Goal: Information Seeking & Learning: Learn about a topic

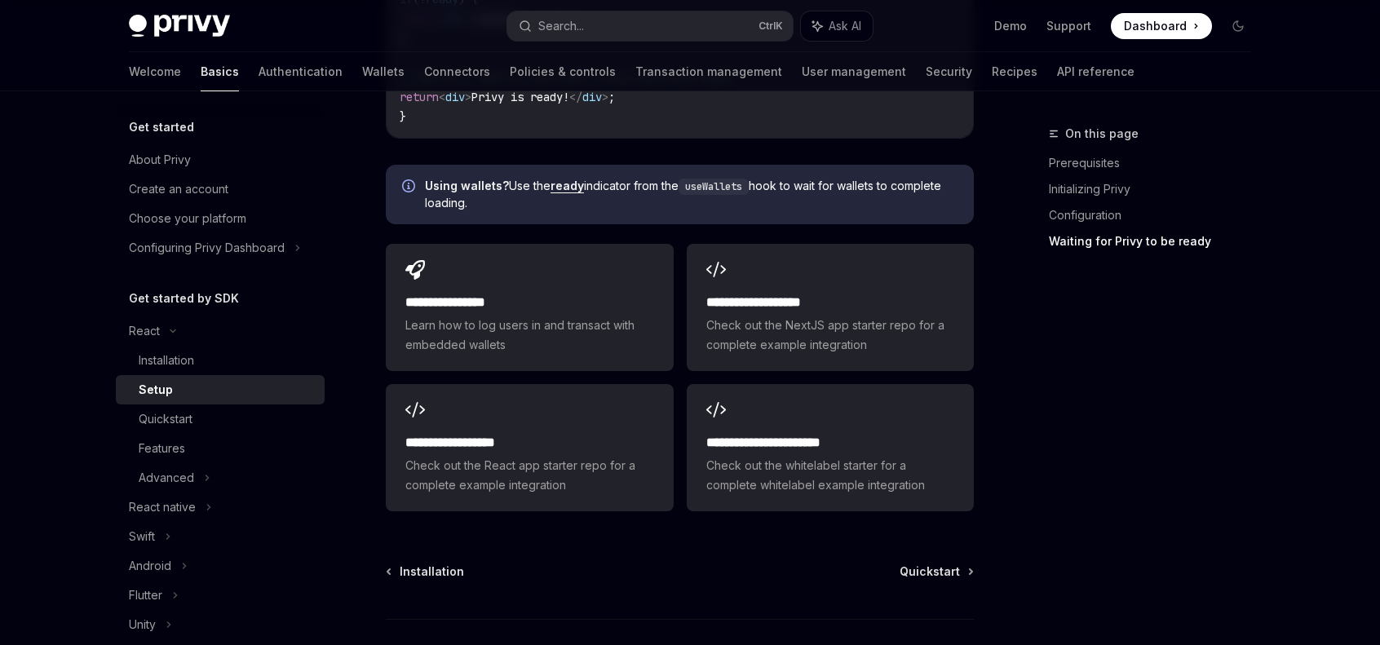
scroll to position [1825, 0]
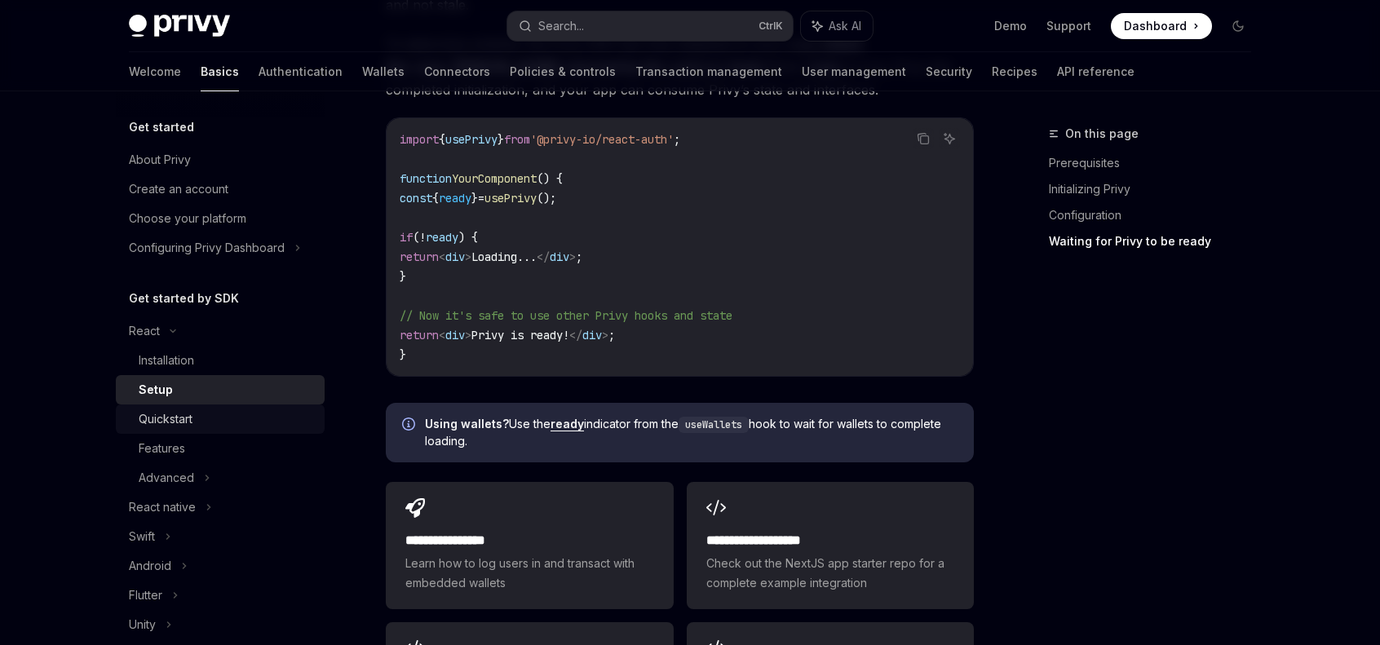
click at [162, 409] on div "Quickstart" at bounding box center [166, 419] width 54 height 20
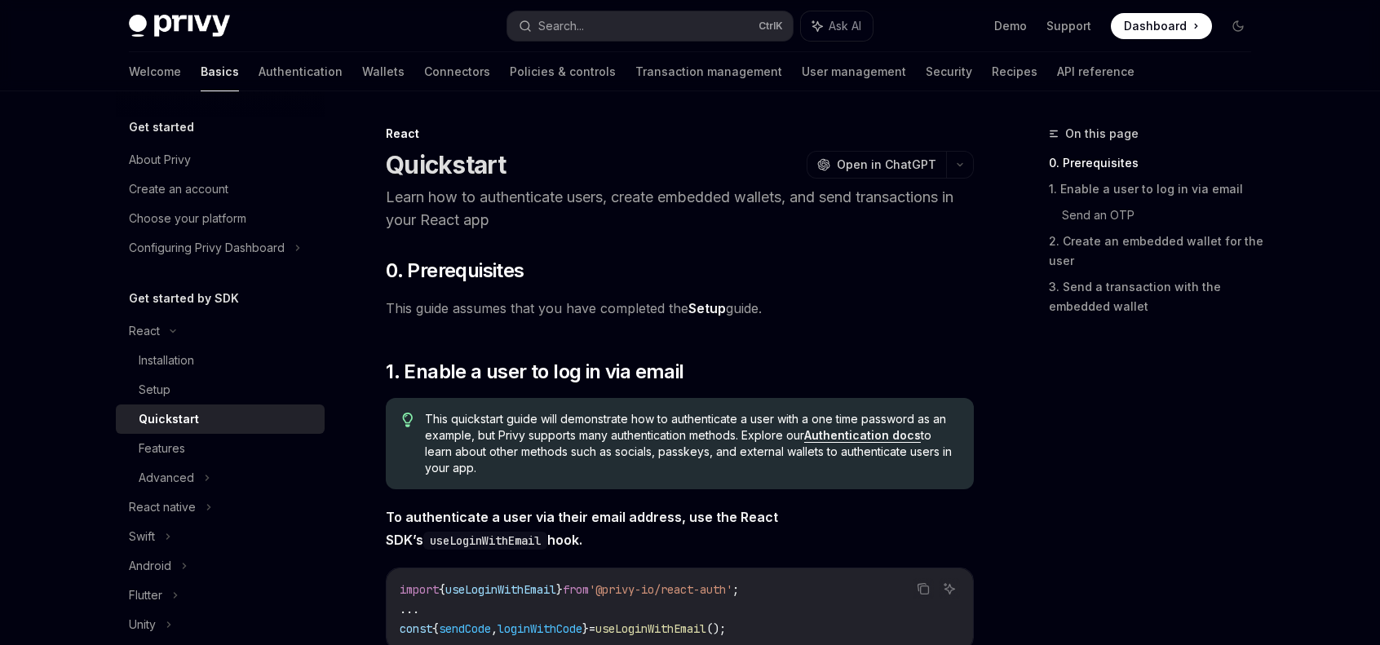
click at [165, 409] on div "Quickstart" at bounding box center [169, 419] width 60 height 20
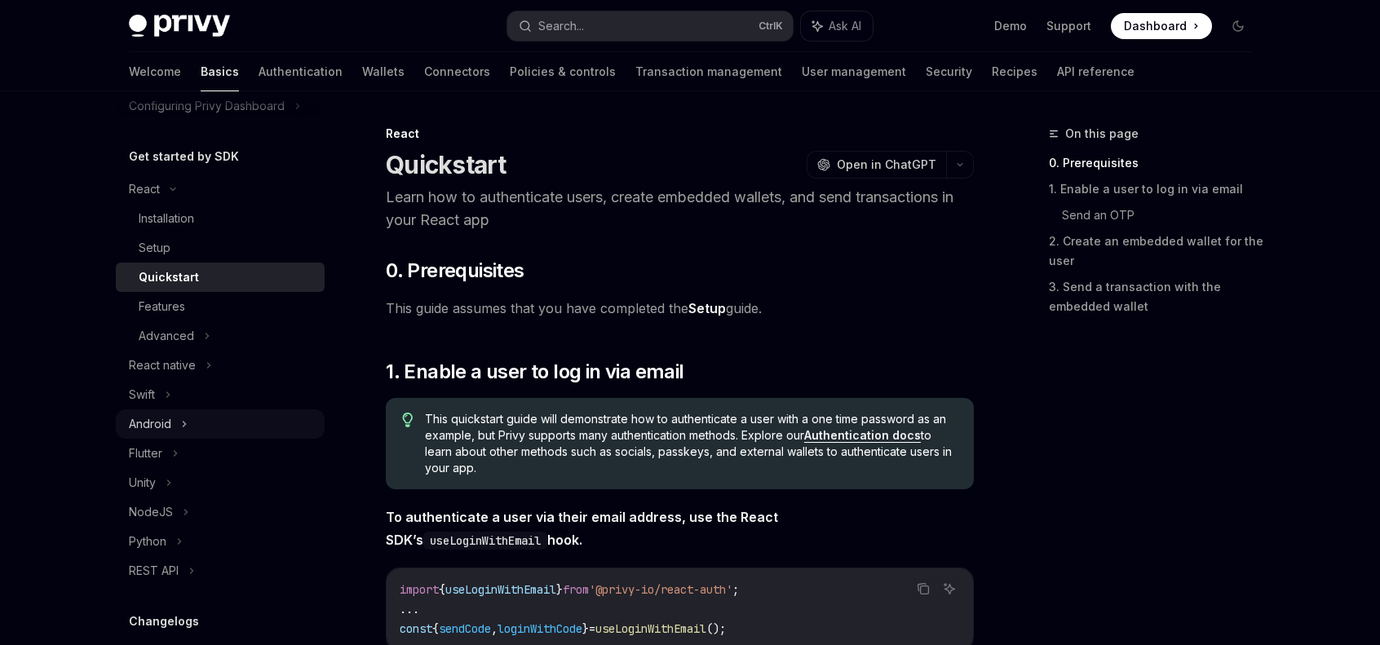
scroll to position [163, 0]
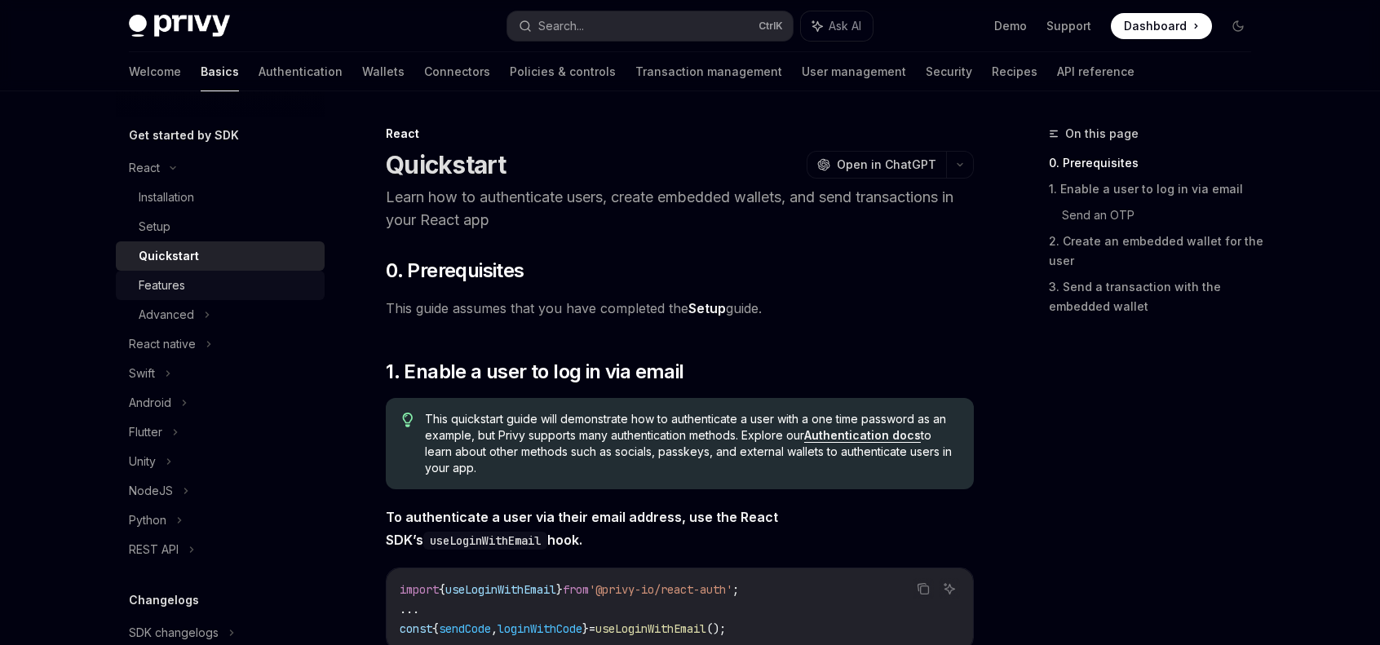
click at [177, 292] on div "Features" at bounding box center [162, 286] width 46 height 20
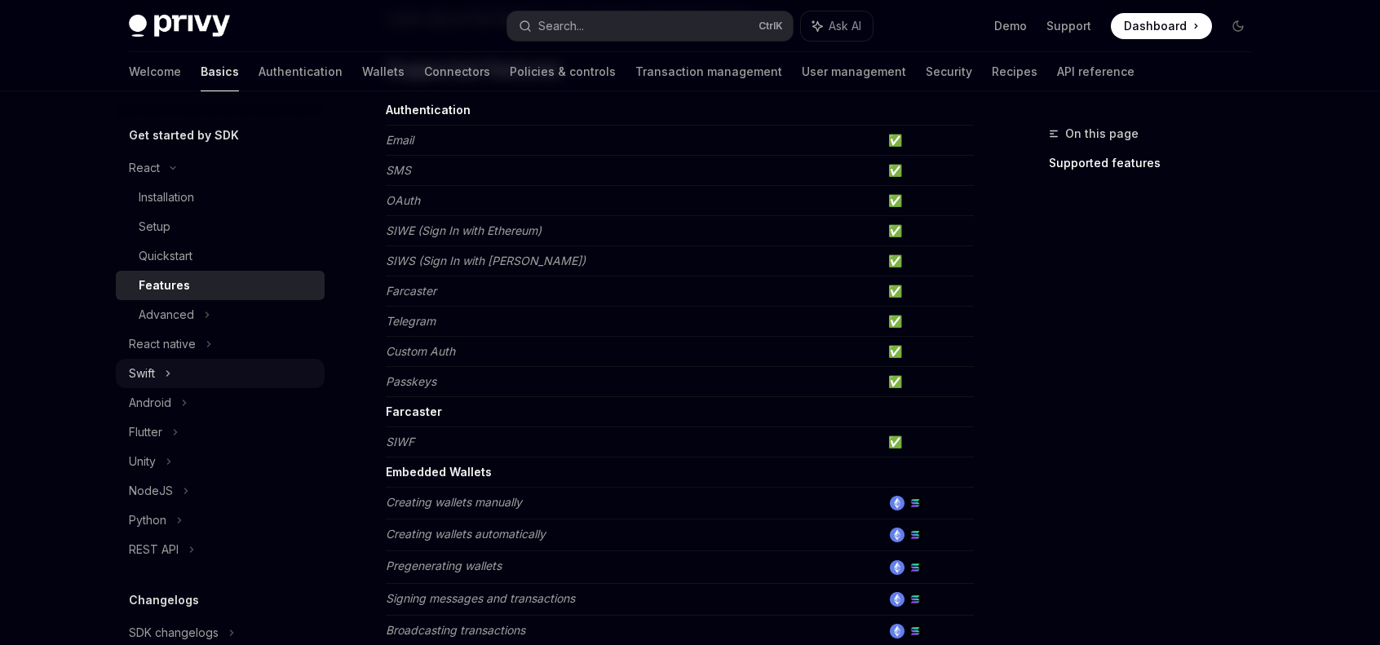
scroll to position [408, 0]
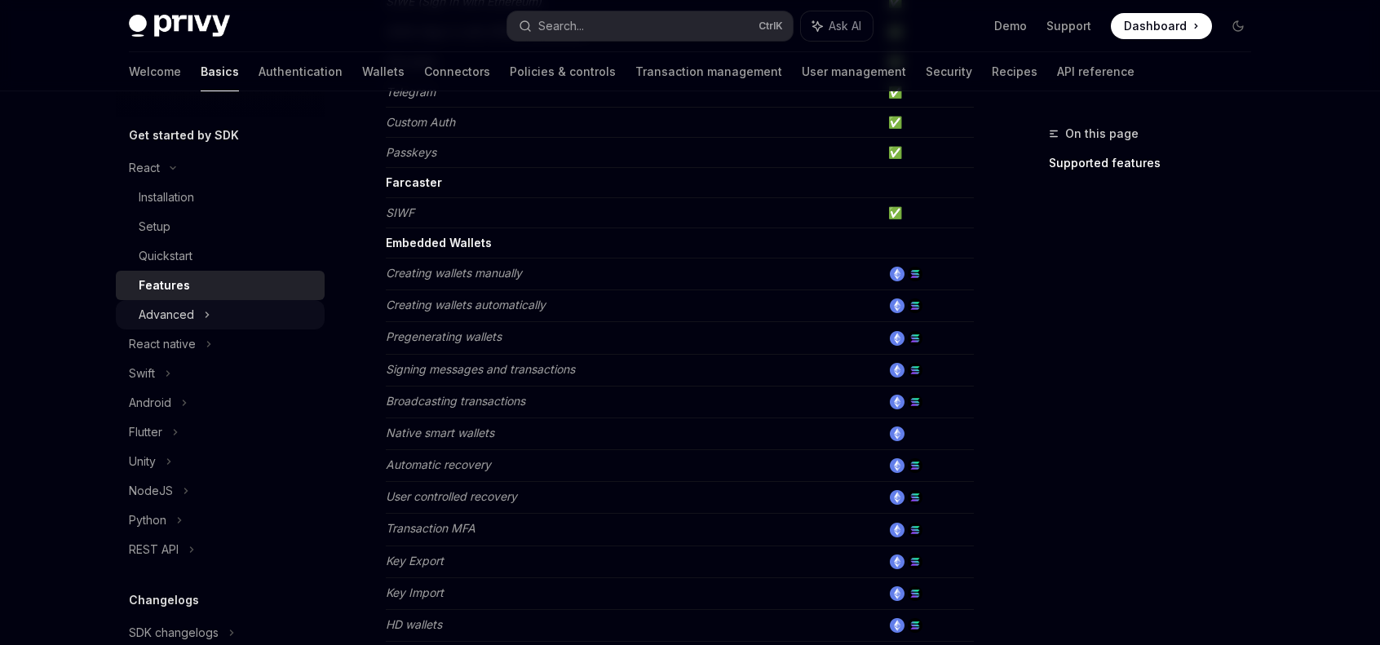
click at [177, 309] on div "Advanced" at bounding box center [166, 315] width 55 height 20
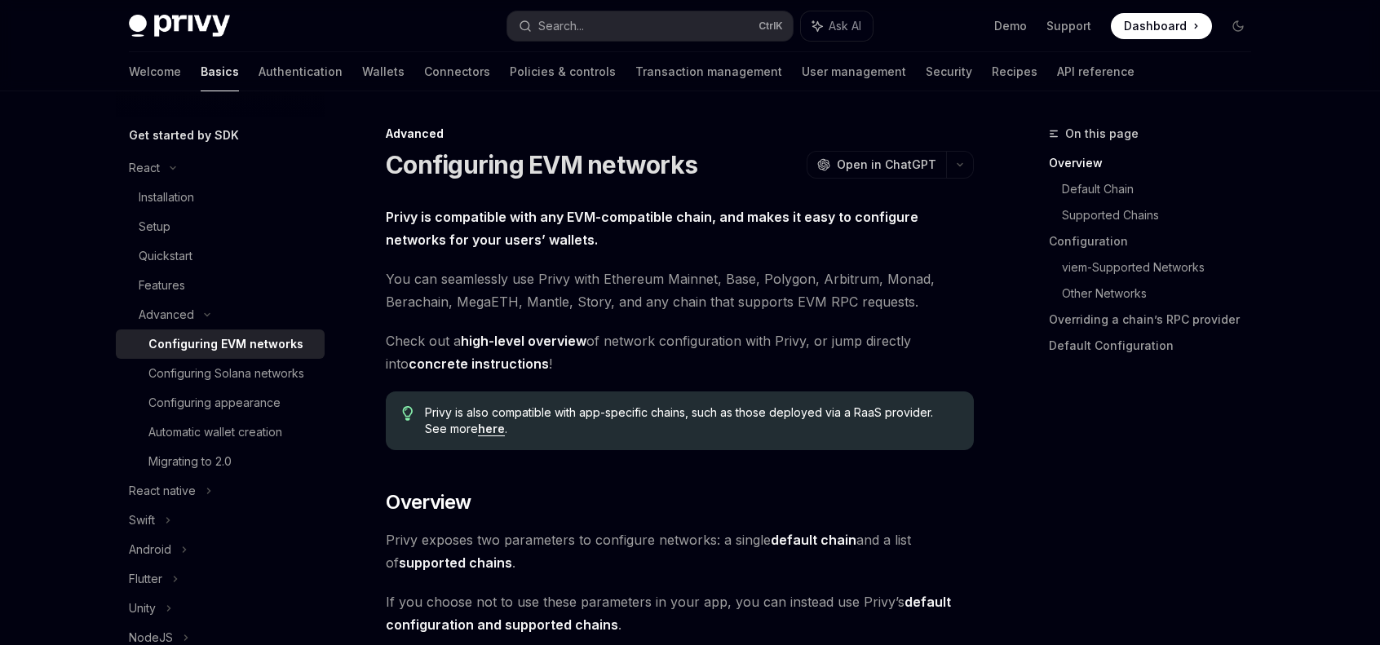
click at [216, 349] on div "Configuring EVM networks" at bounding box center [225, 344] width 155 height 20
click at [177, 366] on div "Configuring Solana networks" at bounding box center [226, 374] width 156 height 20
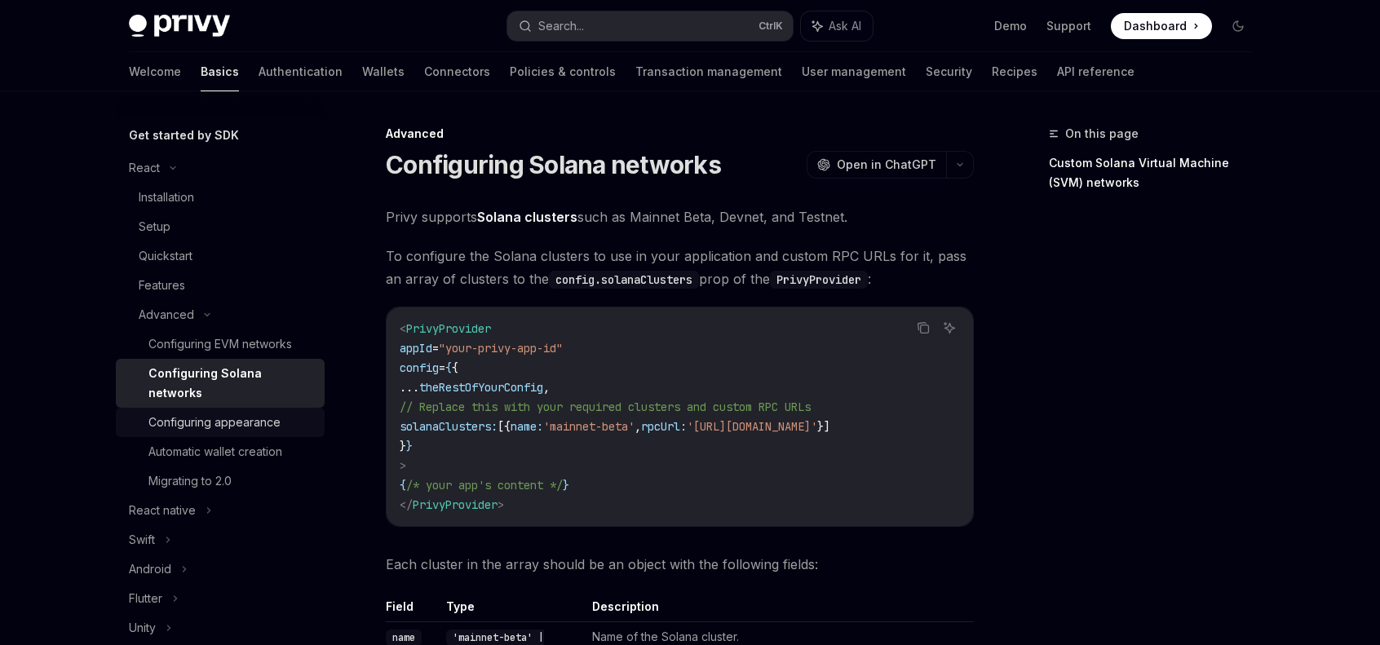
click at [194, 420] on div "Configuring appearance" at bounding box center [214, 423] width 132 height 20
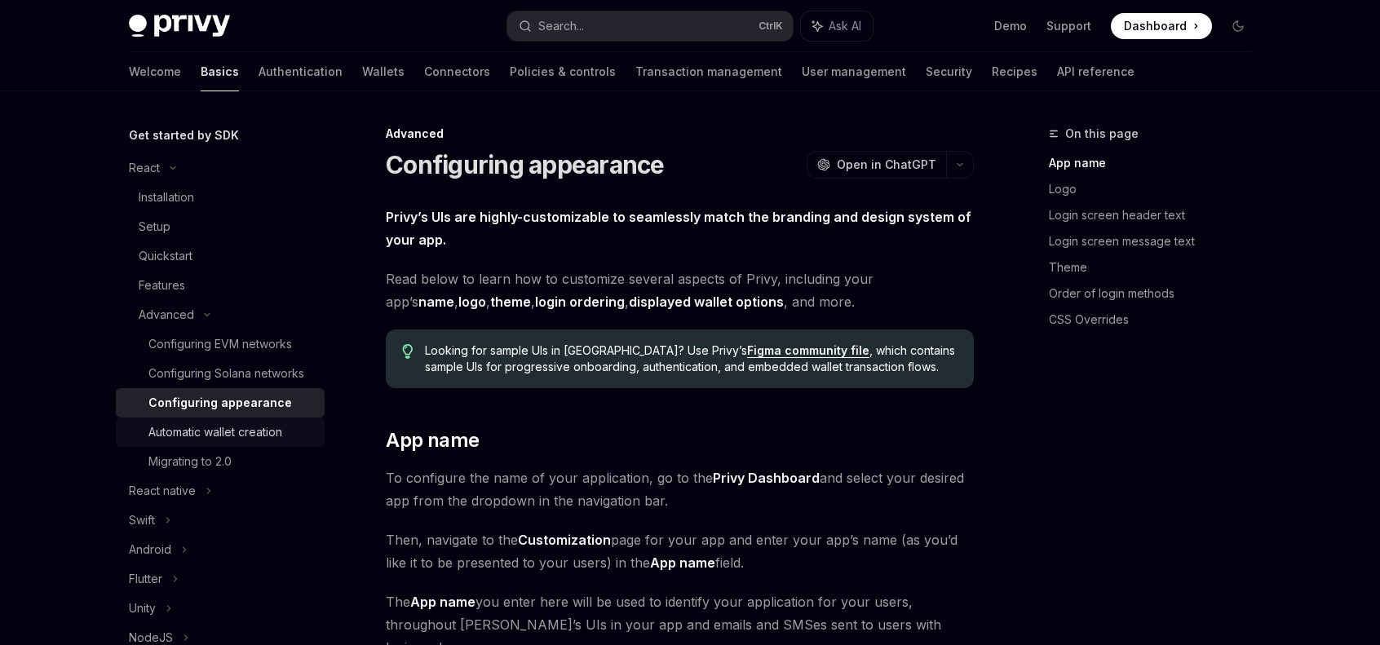
click at [191, 447] on link "Automatic wallet creation" at bounding box center [220, 432] width 209 height 29
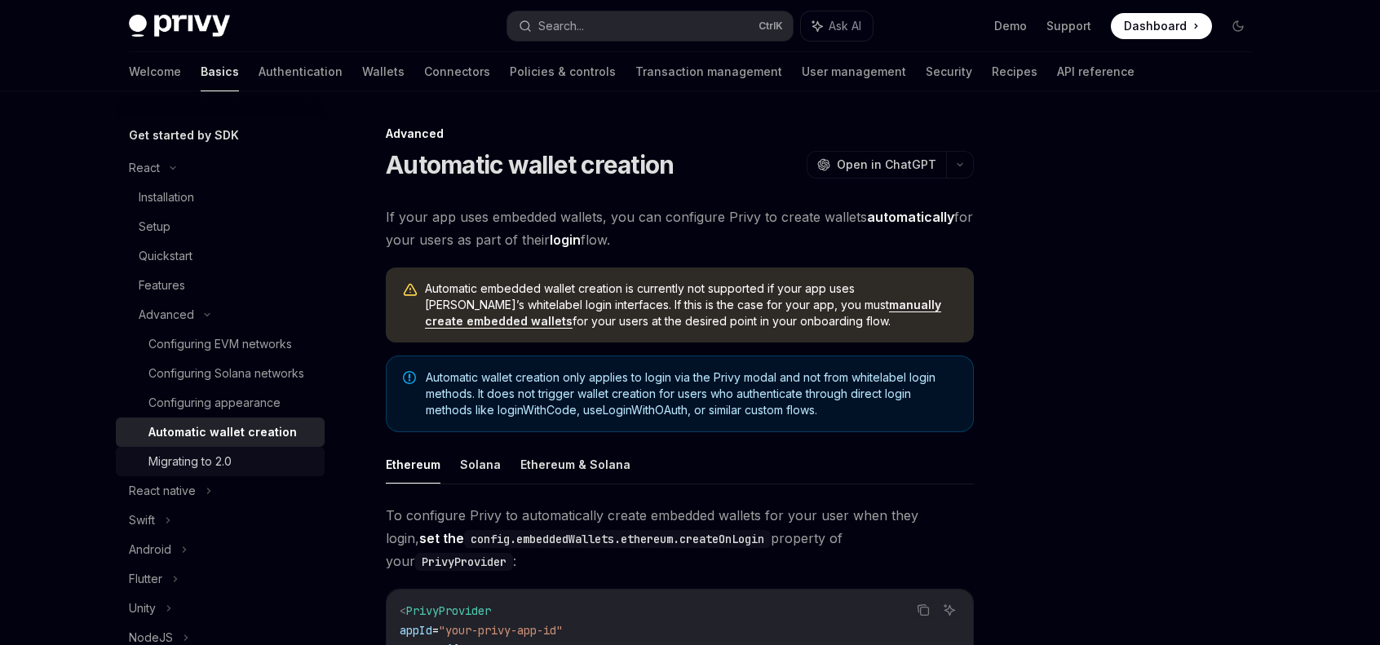
click at [177, 471] on div "Migrating to 2.0" at bounding box center [189, 462] width 83 height 20
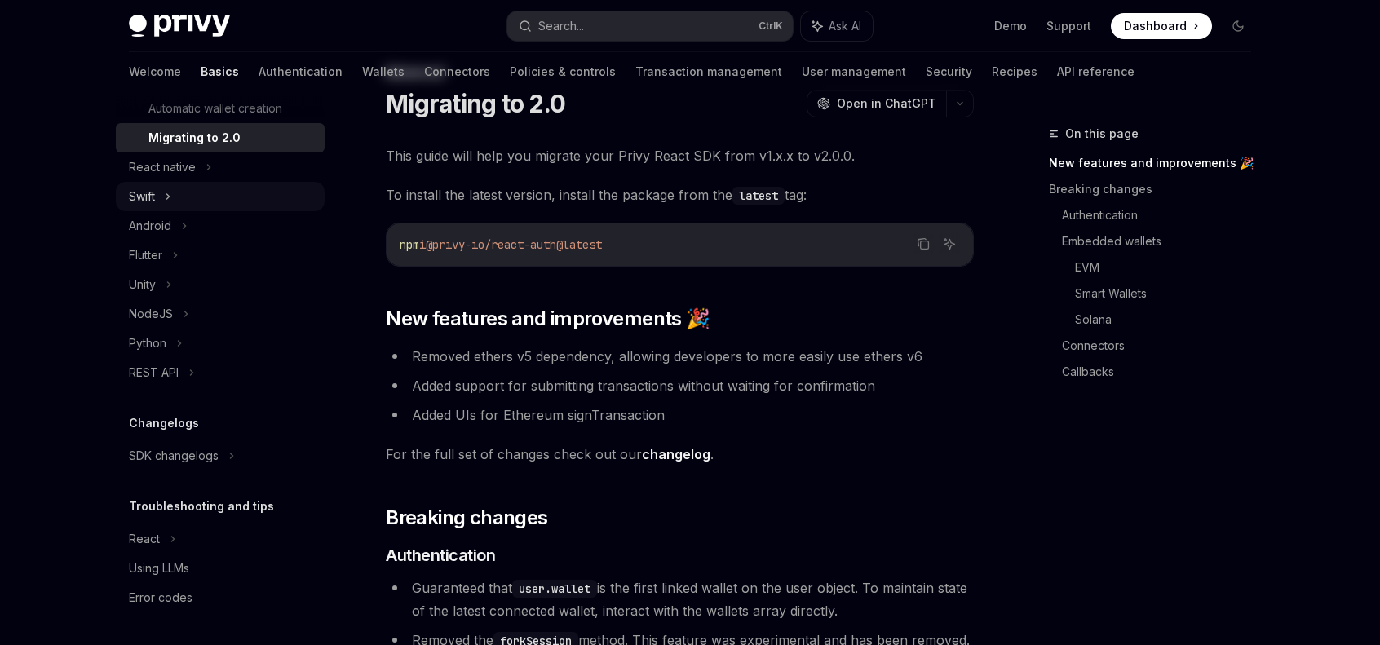
scroll to position [326, 0]
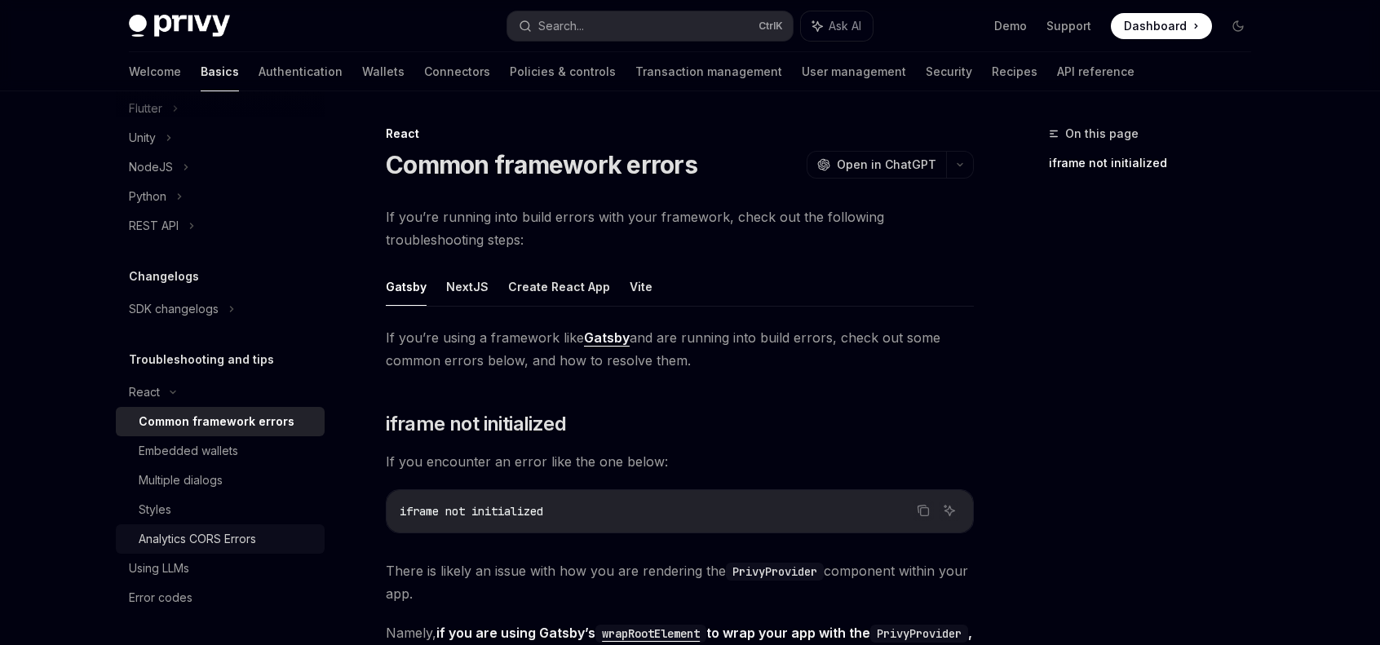
scroll to position [653, 0]
click at [143, 560] on div "Using LLMs" at bounding box center [159, 569] width 60 height 20
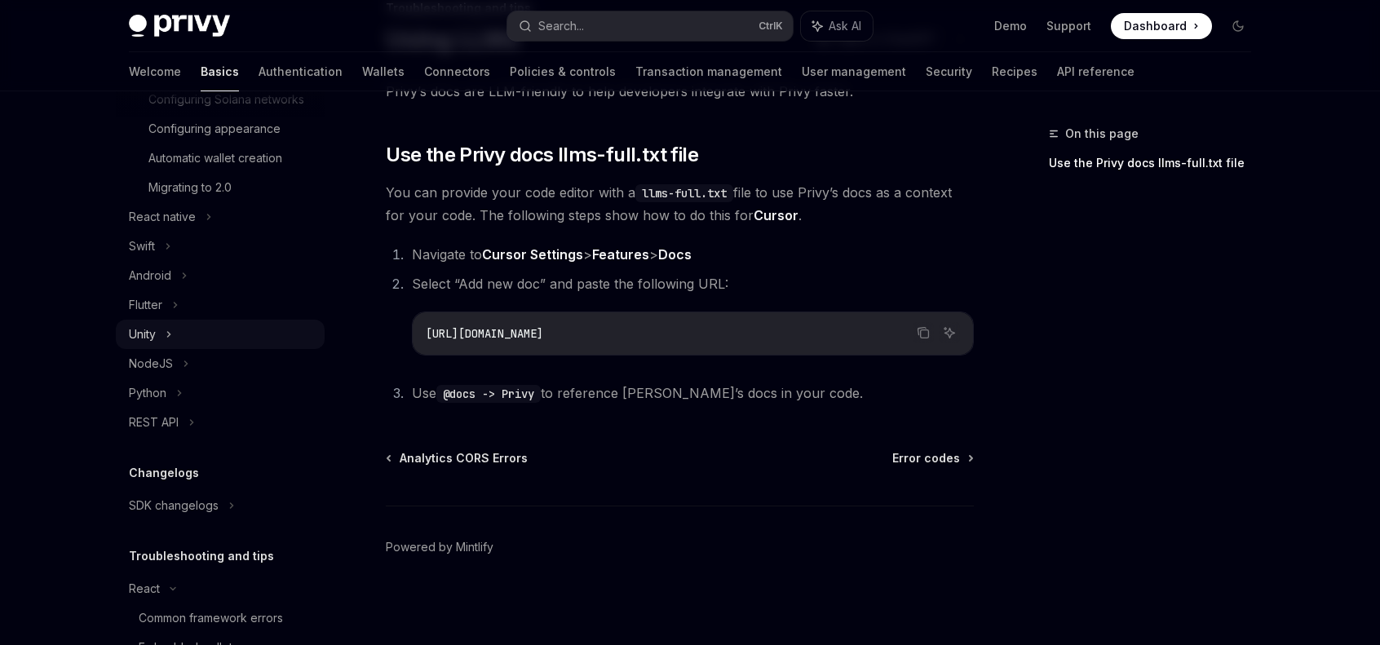
scroll to position [653, 0]
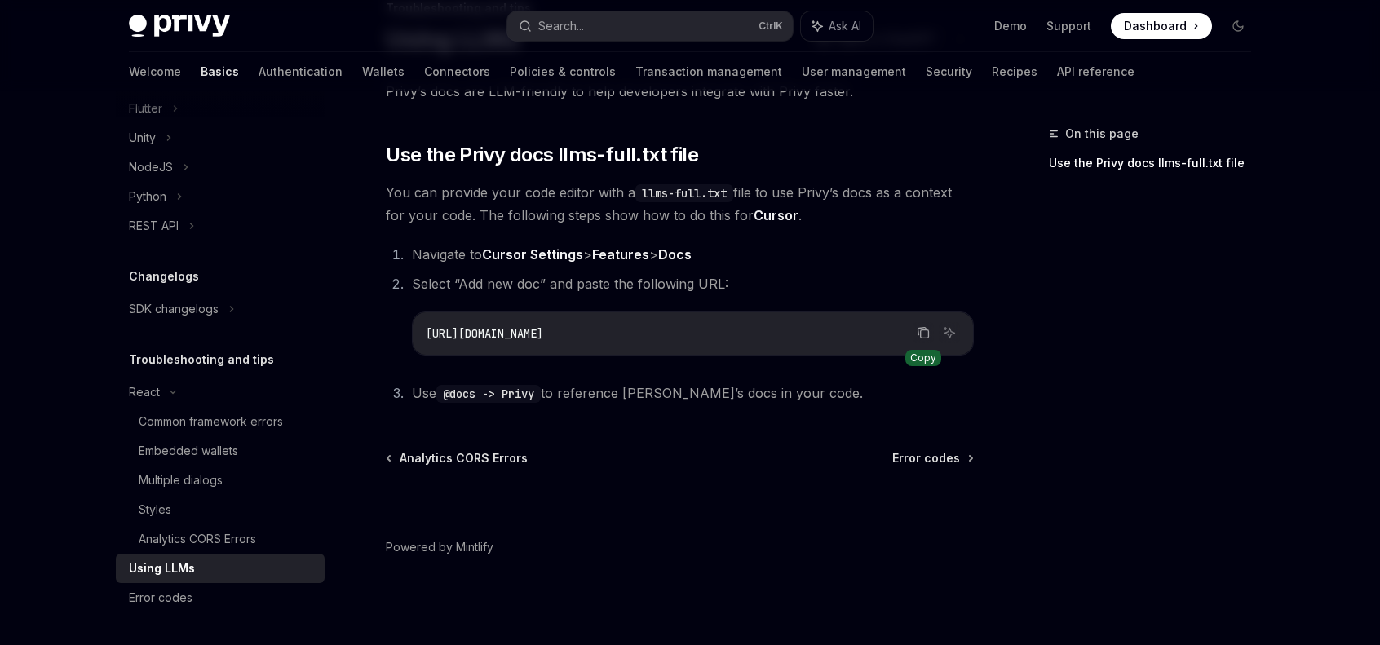
click at [918, 335] on icon "Copy the contents from the code block" at bounding box center [923, 332] width 13 height 13
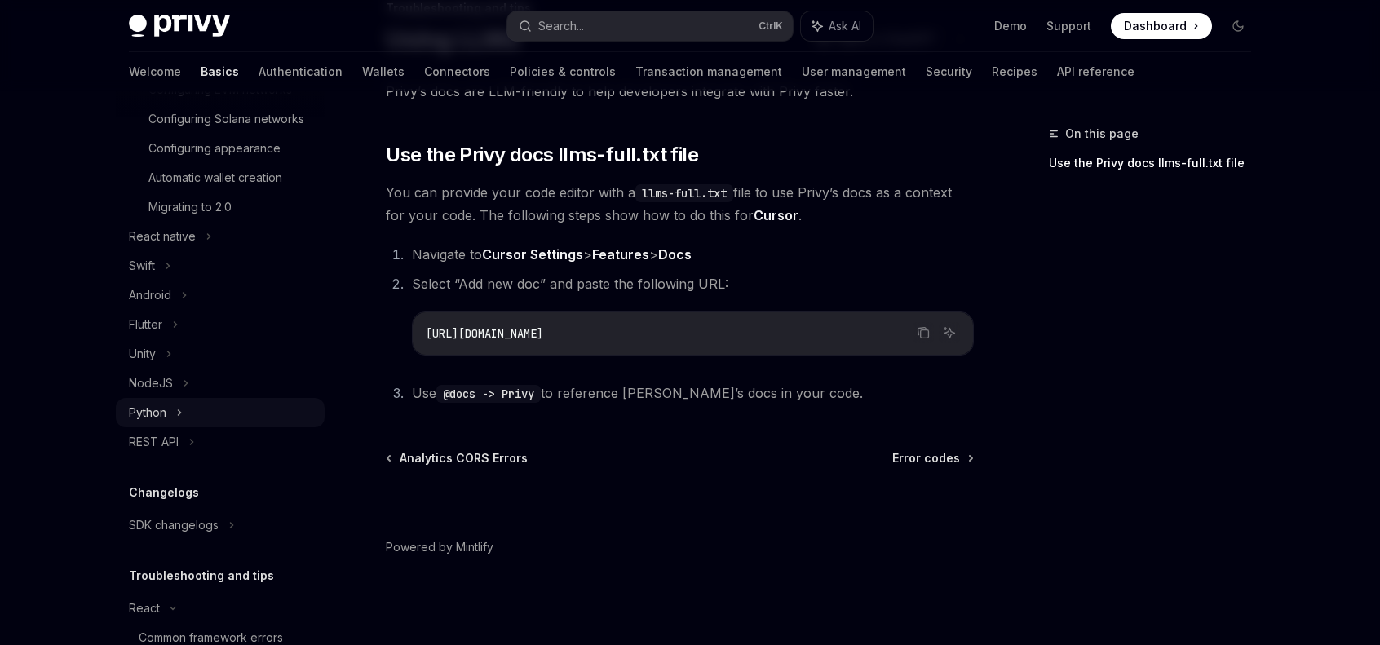
scroll to position [408, 0]
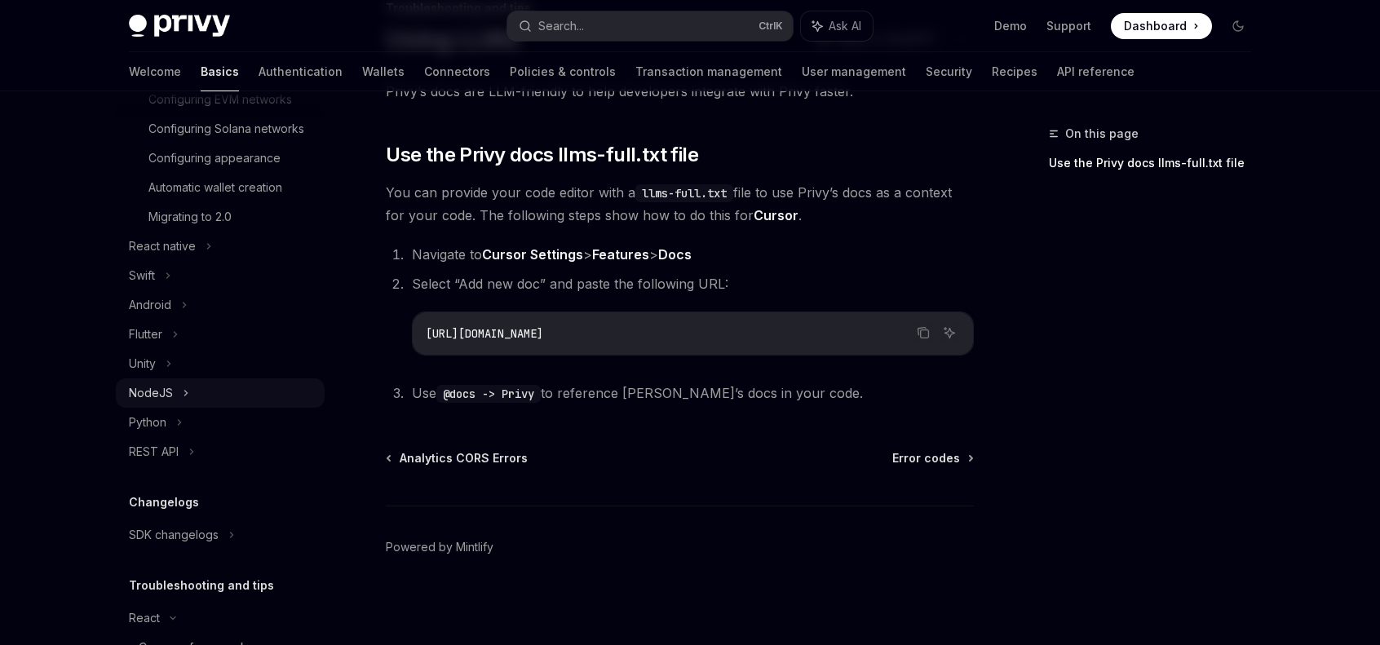
click at [177, 397] on div "NodeJS" at bounding box center [220, 392] width 209 height 29
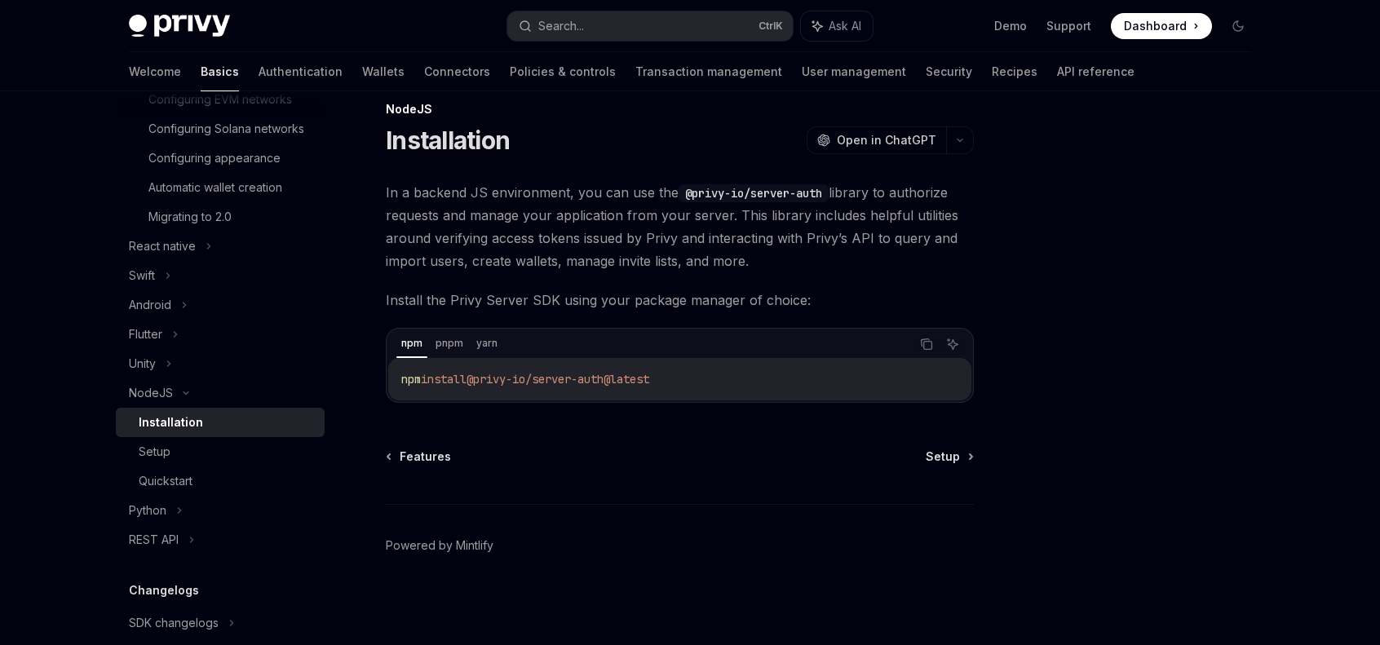
scroll to position [23, 0]
click at [151, 460] on link "Setup" at bounding box center [220, 451] width 209 height 29
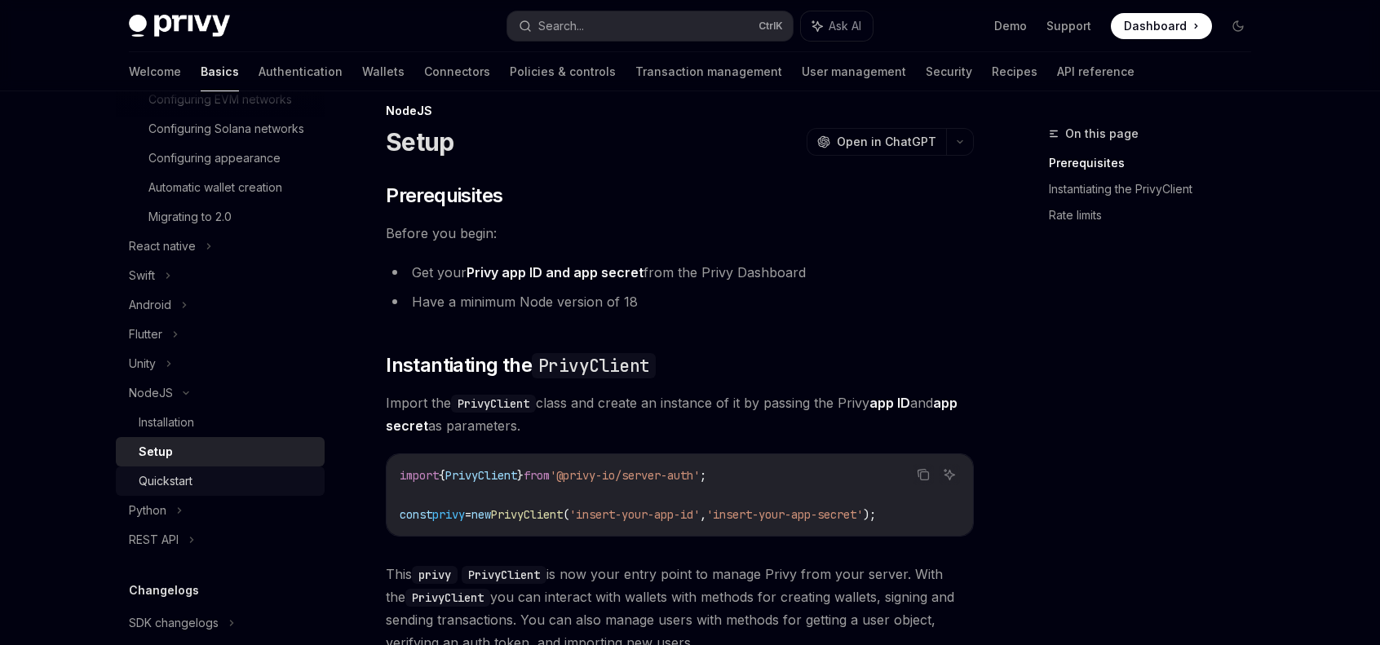
click at [171, 491] on div "Quickstart" at bounding box center [166, 481] width 54 height 20
type textarea "*"
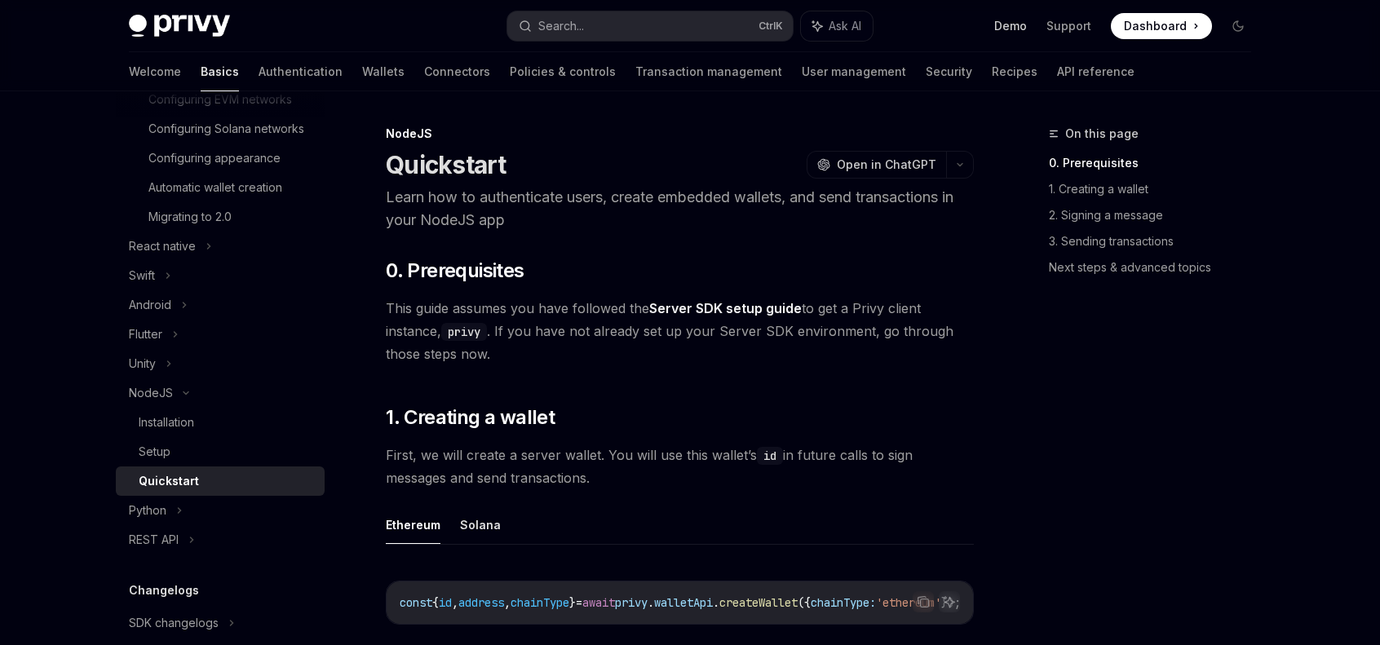
click at [1004, 26] on link "Demo" at bounding box center [1010, 26] width 33 height 16
